Goal: Information Seeking & Learning: Learn about a topic

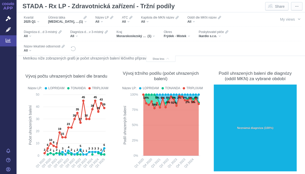
scroll to position [66, 0]
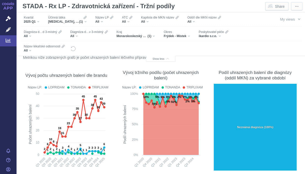
click at [106, 105] on div at bounding box center [66, 128] width 84 height 89
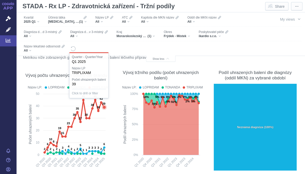
click at [105, 105] on text "39" at bounding box center [103, 103] width 3 height 3
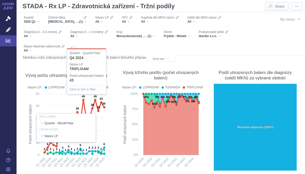
click at [101, 100] on div at bounding box center [66, 128] width 84 height 89
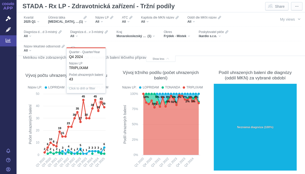
click at [102, 100] on text "43" at bounding box center [101, 98] width 3 height 3
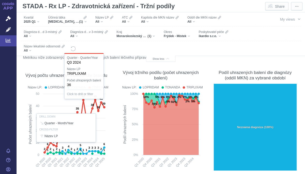
click at [99, 110] on div at bounding box center [66, 128] width 84 height 89
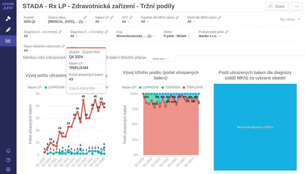
click at [100, 109] on text "36" at bounding box center [98, 107] width 3 height 3
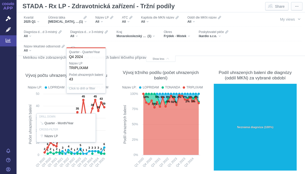
click at [86, 22] on div "[MEDICAL_DATA], AMLODIPIN A INDAPAMID (1)" at bounding box center [67, 22] width 38 height 4
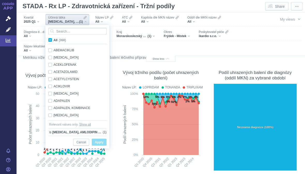
click at [53, 39] on span "All (998)" at bounding box center [59, 40] width 12 height 4
click at [53, 39] on input "All (998)" at bounding box center [54, 38] width 3 height 3
checkbox input "true"
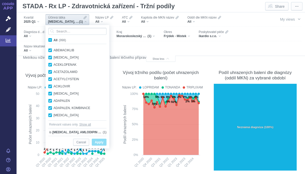
checkbox input "true"
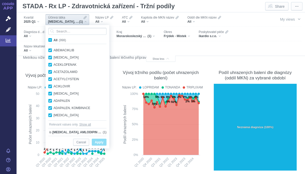
checkbox input "true"
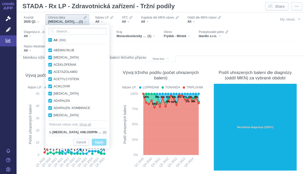
checkbox input "true"
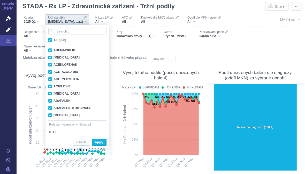
click at [53, 41] on input "All (998)" at bounding box center [54, 38] width 3 height 3
checkbox input "false"
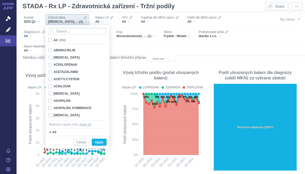
checkbox input "false"
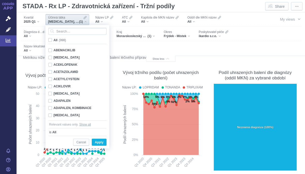
checkbox input "false"
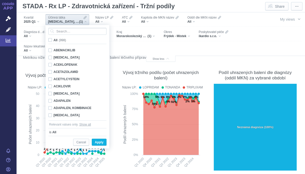
checkbox input "false"
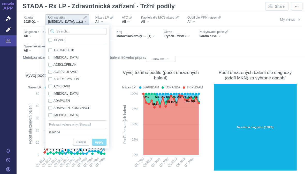
click at [66, 30] on input "Search attribute values" at bounding box center [77, 31] width 58 height 7
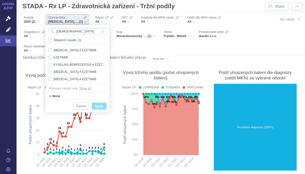
type input "[DEMOGRAPHIC_DATA]"
click at [59, 55] on div "EZETIMIB Only" at bounding box center [77, 57] width 63 height 7
checkbox input "true"
click at [0, 0] on span "Only" at bounding box center [0, 0] width 0 height 0
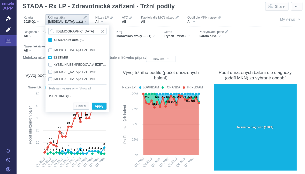
click at [101, 105] on span "Apply" at bounding box center [99, 106] width 9 height 6
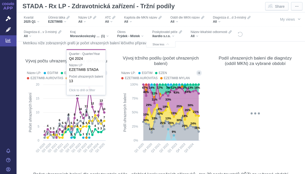
click at [103, 102] on text "13" at bounding box center [101, 100] width 3 height 3
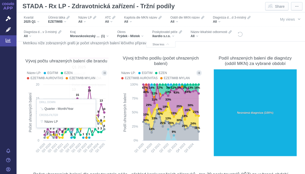
click at [105, 111] on div at bounding box center [66, 113] width 84 height 89
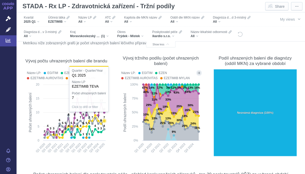
click at [104, 120] on icon at bounding box center [74, 124] width 59 height 28
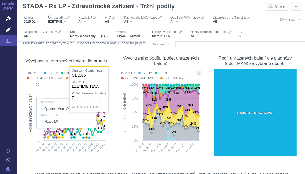
click at [104, 127] on div at bounding box center [66, 113] width 84 height 89
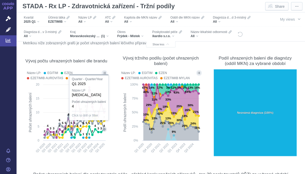
click at [104, 127] on icon at bounding box center [74, 124] width 59 height 28
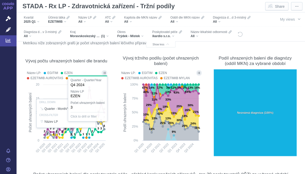
click at [100, 129] on div at bounding box center [66, 113] width 84 height 89
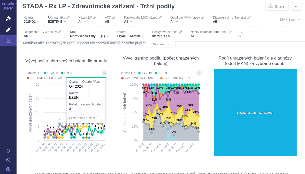
click at [101, 131] on icon at bounding box center [74, 124] width 59 height 28
click at [117, 135] on div "Vývoj tržního podílu (počet uhrazených balení) Název LP: EGITIM EZEN EZETIMIB A…" at bounding box center [160, 105] width 89 height 111
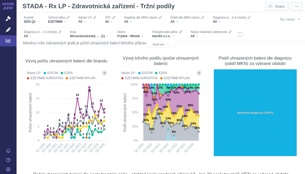
click at [116, 124] on div "Vývoj tržního podílu (počet uhrazených balení) Název LP: EGITIM EZEN EZETIMIB A…" at bounding box center [160, 105] width 89 height 111
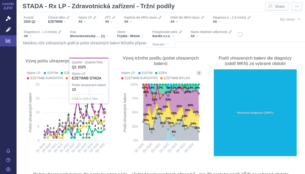
click at [105, 109] on text "10" at bounding box center [103, 109] width 3 height 3
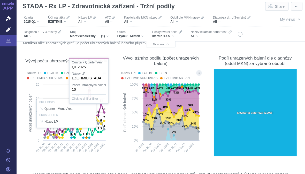
click at [66, 21] on div "EZETIMIB" at bounding box center [58, 22] width 21 height 4
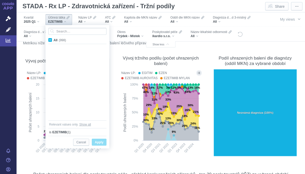
scroll to position [1963, 0]
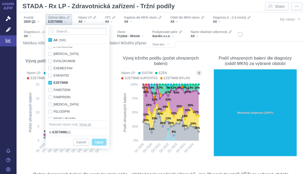
click at [54, 41] on input "All (998)" at bounding box center [54, 38] width 3 height 3
checkbox input "true"
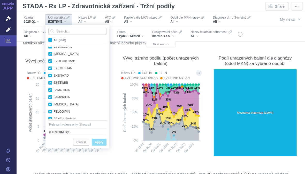
checkbox input "true"
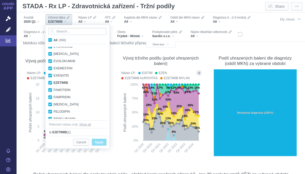
checkbox input "true"
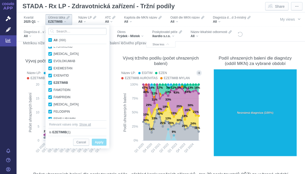
checkbox input "true"
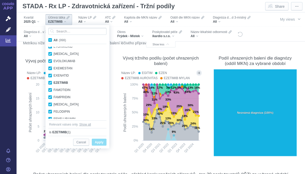
checkbox input "true"
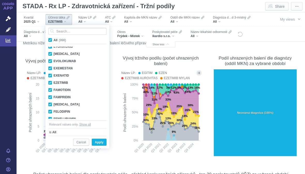
click at [53, 40] on span "All (998)" at bounding box center [59, 40] width 12 height 4
click at [53, 40] on input "All (998)" at bounding box center [54, 38] width 3 height 3
checkbox input "false"
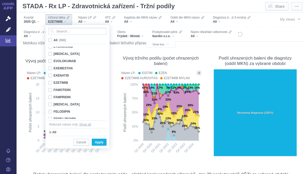
checkbox input "false"
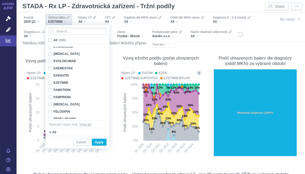
checkbox input "false"
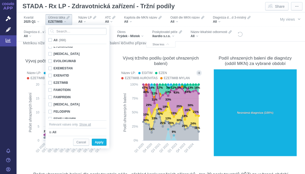
checkbox input "false"
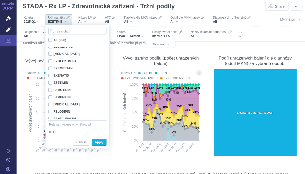
checkbox input "false"
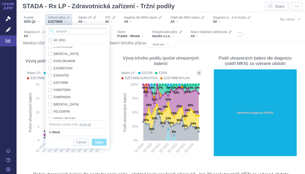
click at [67, 30] on input "Search attribute values" at bounding box center [77, 31] width 58 height 7
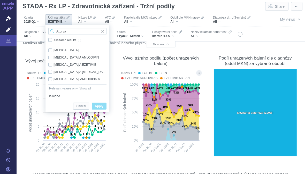
type input "Atorva"
click at [50, 64] on div "[MEDICAL_DATA] A EZETIMIB Only" at bounding box center [77, 64] width 63 height 7
checkbox input "true"
click at [0, 0] on span "Only" at bounding box center [0, 0] width 0 height 0
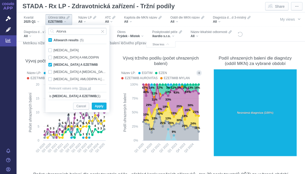
click at [101, 104] on span "Apply" at bounding box center [99, 106] width 9 height 6
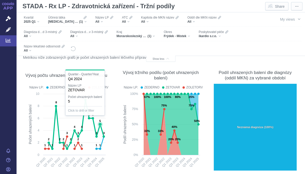
click at [100, 123] on text "5" at bounding box center [100, 121] width 2 height 3
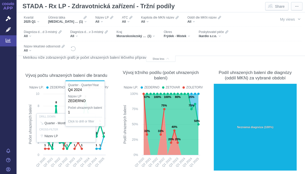
click at [100, 145] on div at bounding box center [66, 128] width 84 height 89
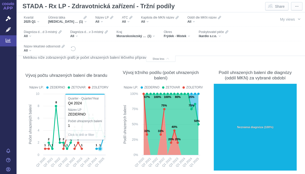
click at [100, 145] on text "1" at bounding box center [100, 145] width 2 height 3
click at [116, 146] on div "Vývoj tržního podílu (počet uhrazených balení) Název LP: ZEDERNO ZETOVAR ZOLETO…" at bounding box center [160, 119] width 89 height 111
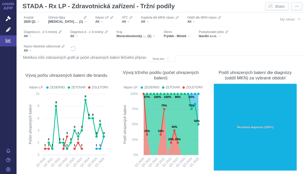
click at [122, 141] on rect at bounding box center [161, 131] width 84 height 81
